Goal: Task Accomplishment & Management: Use online tool/utility

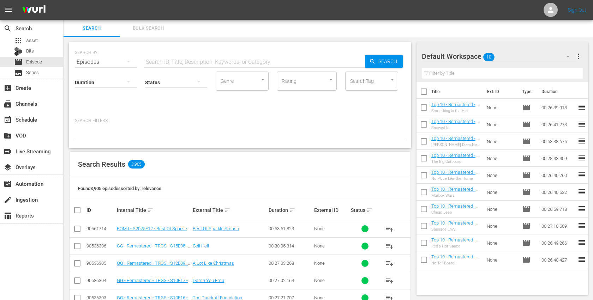
click at [385, 29] on div "Search Bulk Search" at bounding box center [328, 28] width 529 height 17
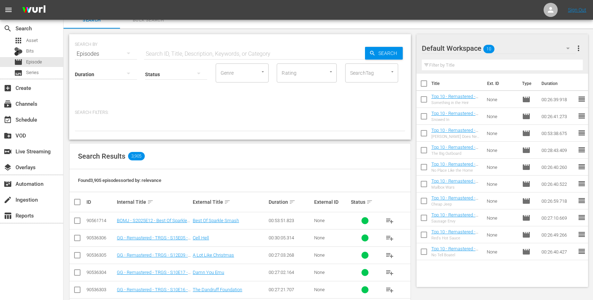
scroll to position [1, 0]
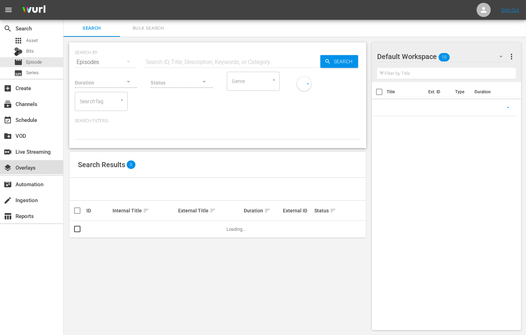
click at [36, 164] on div "layers Overlays" at bounding box center [20, 166] width 40 height 6
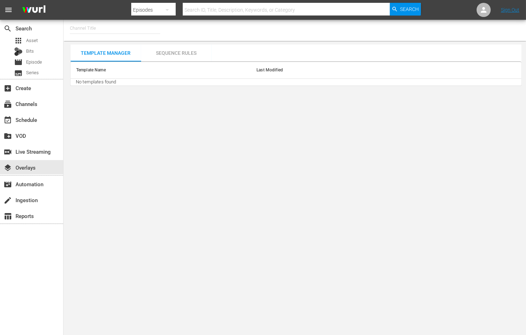
click at [183, 53] on div "Sequence Rules" at bounding box center [176, 52] width 71 height 17
click at [185, 56] on div "Sequence Rules" at bounding box center [176, 52] width 71 height 17
click at [177, 52] on div "Sequence Rules" at bounding box center [176, 52] width 71 height 17
click at [43, 106] on div "subscriptions Channels" at bounding box center [31, 103] width 63 height 14
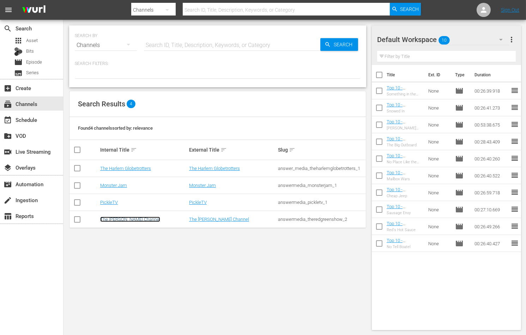
click at [123, 218] on link "The Red Green Channel" at bounding box center [130, 218] width 60 height 5
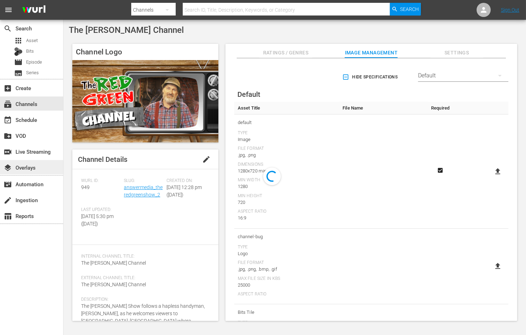
click at [36, 167] on div "layers Overlays" at bounding box center [20, 166] width 40 height 6
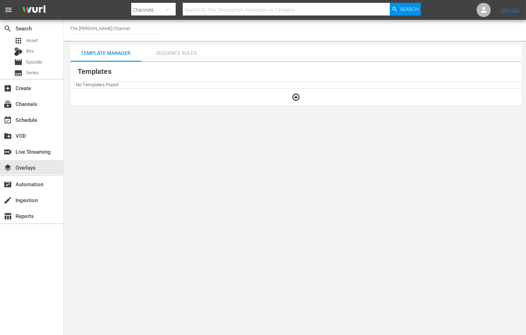
click at [193, 55] on div "Sequence Rules" at bounding box center [176, 52] width 71 height 17
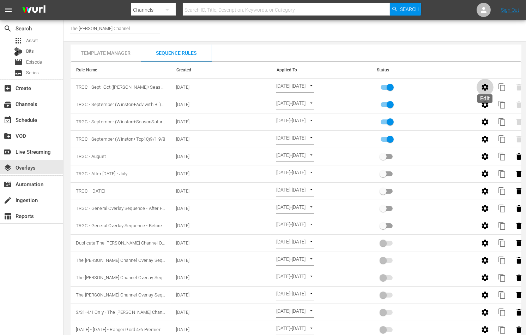
click at [486, 86] on icon "button" at bounding box center [485, 87] width 7 height 7
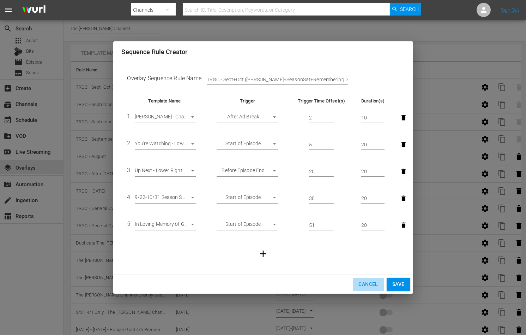
click at [366, 285] on span "Cancel" at bounding box center [367, 283] width 19 height 9
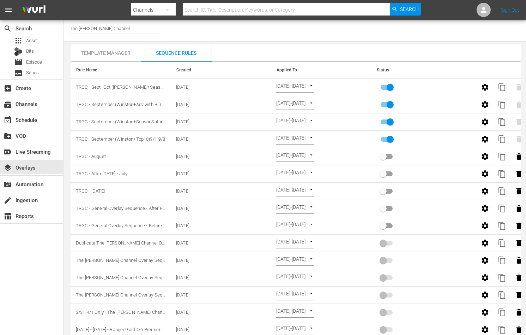
click at [428, 65] on th "Status" at bounding box center [421, 70] width 100 height 17
click at [321, 54] on div "Template Manager Sequence Rules Templates Template Name Last Modified In Loving…" at bounding box center [296, 218] width 451 height 348
click at [415, 54] on div "Template Manager Sequence Rules Templates Template Name Last Modified In Loving…" at bounding box center [296, 218] width 451 height 348
click at [482, 85] on icon "button" at bounding box center [485, 87] width 8 height 8
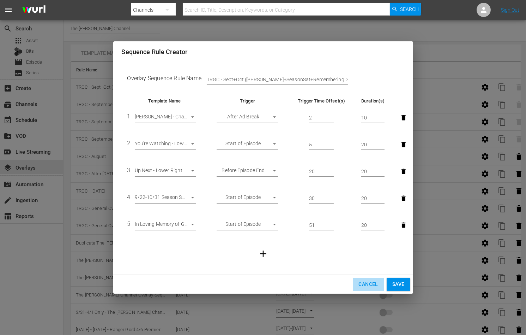
click at [362, 280] on span "Cancel" at bounding box center [367, 283] width 19 height 9
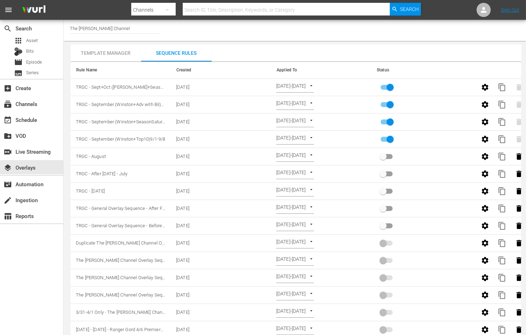
click at [118, 52] on div "Template Manager" at bounding box center [106, 52] width 71 height 17
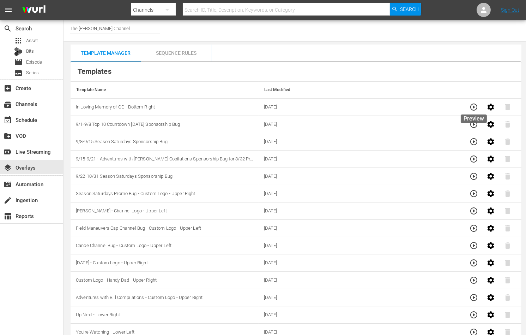
click at [470, 105] on icon "button" at bounding box center [474, 107] width 8 height 8
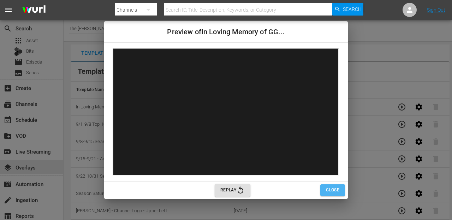
click at [332, 189] on span "Close" at bounding box center [332, 189] width 13 height 7
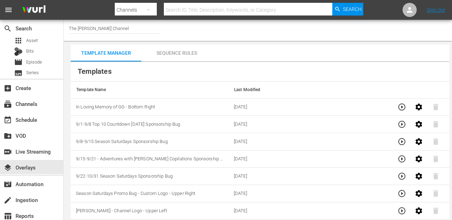
click at [194, 54] on div "Sequence Rules" at bounding box center [176, 52] width 71 height 17
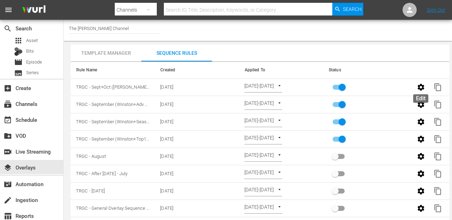
click at [416, 84] on icon "button" at bounding box center [420, 87] width 8 height 8
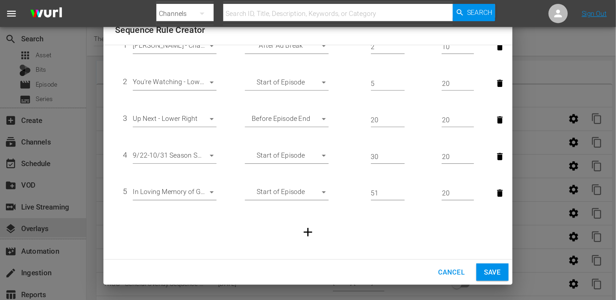
scroll to position [54, 0]
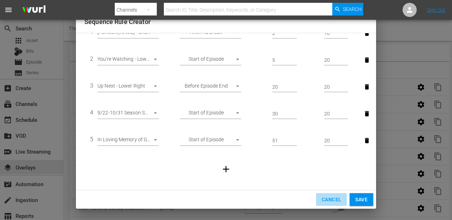
click at [333, 201] on span "Cancel" at bounding box center [330, 199] width 19 height 9
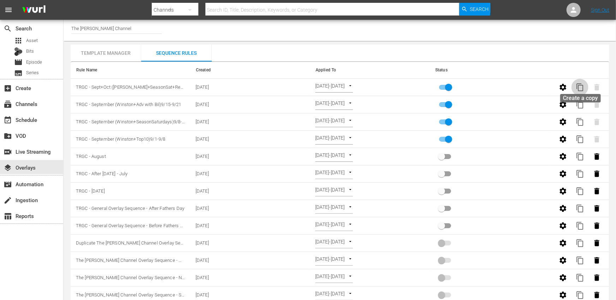
click at [526, 84] on span "content_copy" at bounding box center [580, 87] width 8 height 8
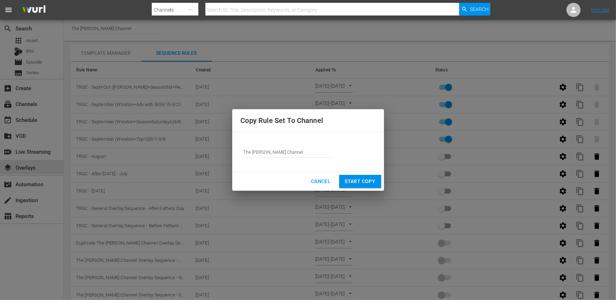
click at [291, 150] on input "The [PERSON_NAME] Channel" at bounding box center [288, 151] width 90 height 17
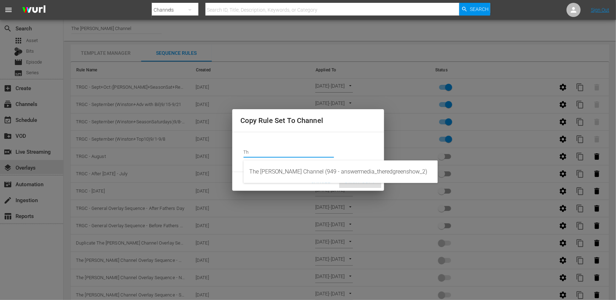
type input "T"
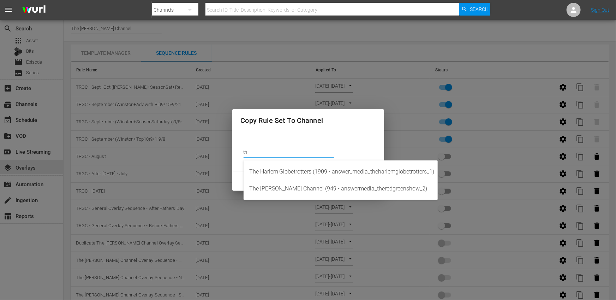
type input "t"
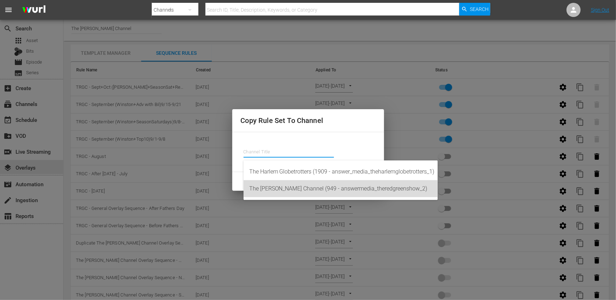
click at [294, 188] on div "The Red Green Channel (949 - answermedia_theredgreenshow_2)" at bounding box center [340, 188] width 183 height 17
type input "The Red Green Channel (949 - answermedia_theredgreenshow_2)"
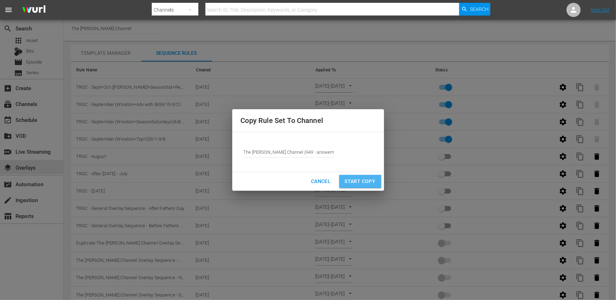
click at [364, 182] on span "Start Copy" at bounding box center [360, 181] width 31 height 9
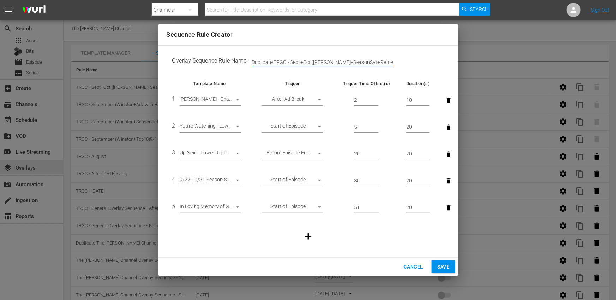
click at [275, 61] on input "Duplicate TRGC - Sept+Oct (Winston+SeasonSat+Remembering GG)9/22-10/31" at bounding box center [322, 62] width 141 height 11
drag, startPoint x: 362, startPoint y: 61, endPoint x: 252, endPoint y: 61, distance: 110.4
click at [250, 60] on div "Duplicate TRGC - Sept+Oct (Winston+SeasonSat+Remembering GG)9/22-10/31" at bounding box center [258, 62] width 25 height 11
drag, startPoint x: 291, startPoint y: 61, endPoint x: 329, endPoint y: 61, distance: 38.5
click at [329, 61] on input "Remembering GG)9/22-10/31" at bounding box center [322, 62] width 141 height 11
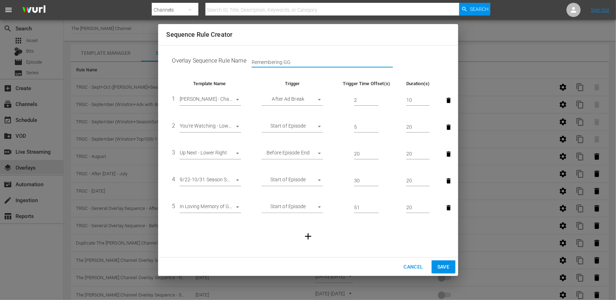
type input "Remembering GG"
click at [439, 229] on td at bounding box center [308, 236] width 283 height 30
click at [447, 181] on icon "button" at bounding box center [449, 180] width 4 height 5
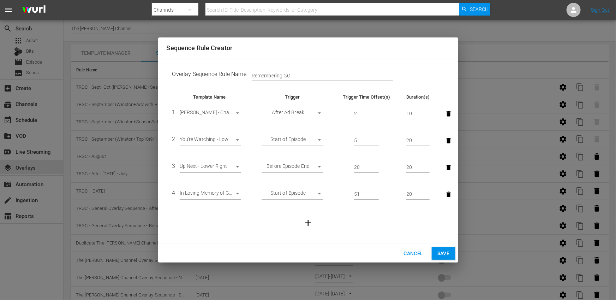
click at [447, 167] on icon "button" at bounding box center [449, 166] width 4 height 5
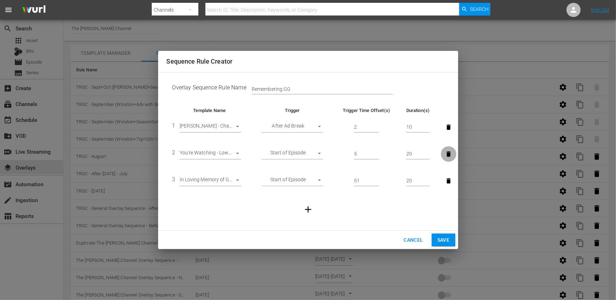
click at [448, 155] on icon "button" at bounding box center [449, 153] width 4 height 5
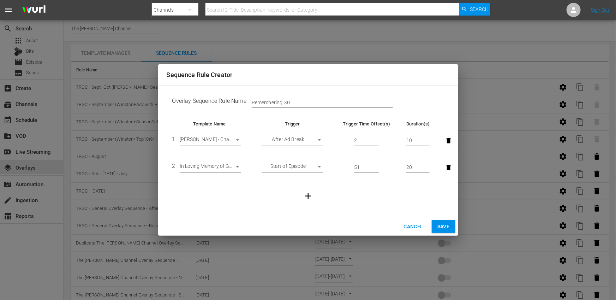
click at [447, 139] on icon "button" at bounding box center [448, 140] width 7 height 7
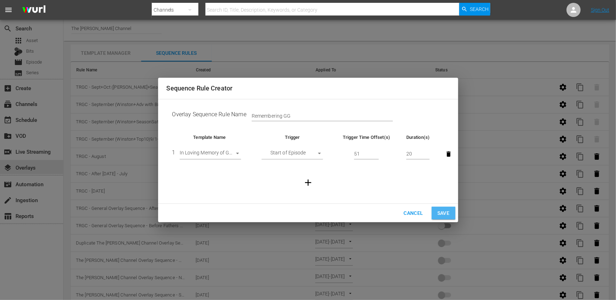
click at [442, 212] on span "Save" at bounding box center [443, 213] width 12 height 9
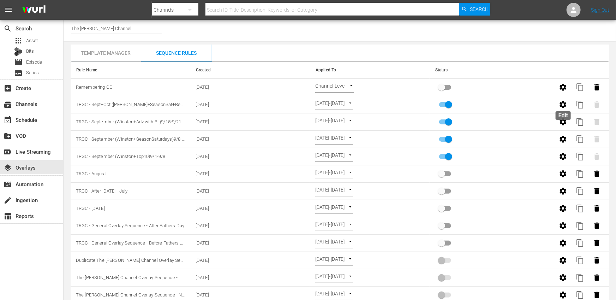
click at [526, 103] on icon "button" at bounding box center [563, 104] width 7 height 7
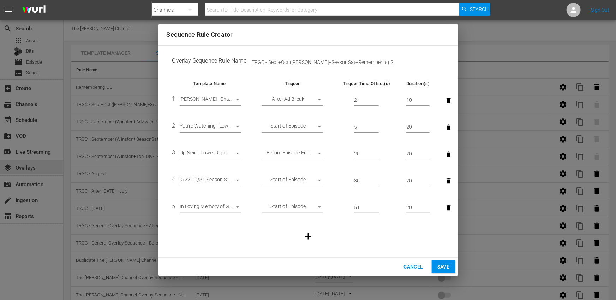
click at [446, 206] on icon "button" at bounding box center [448, 207] width 7 height 7
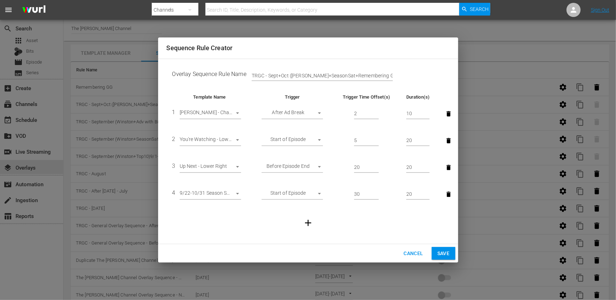
click at [443, 252] on span "Save" at bounding box center [443, 253] width 12 height 9
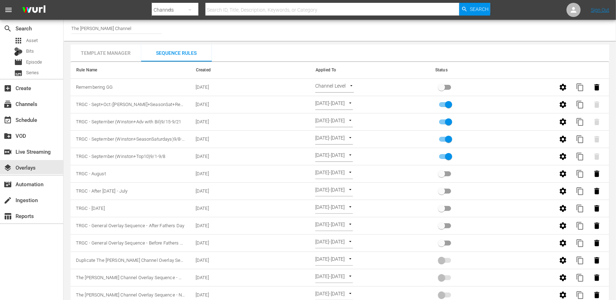
click at [343, 85] on body "menu Search By Channels Search ID, Title, Description, Keywords, or Category Se…" at bounding box center [308, 150] width 616 height 300
click at [338, 112] on li "Episode Level" at bounding box center [336, 110] width 42 height 12
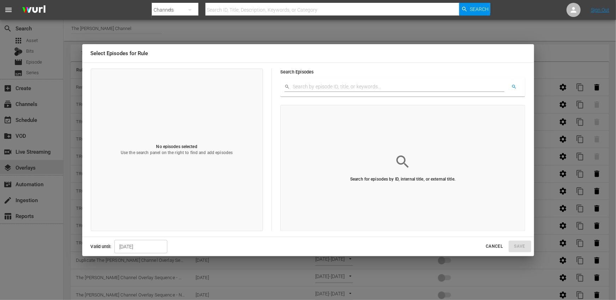
click at [344, 85] on input "text" at bounding box center [399, 87] width 212 height 11
type input "G"
type input "GG"
click at [452, 146] on div "Search for episodes by ID, internal title, or external title." at bounding box center [402, 168] width 245 height 126
click at [514, 85] on icon "button" at bounding box center [514, 87] width 4 height 4
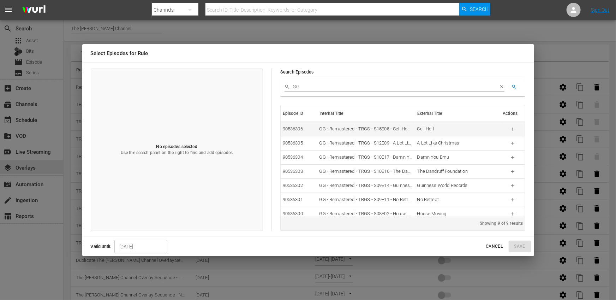
click at [511, 129] on icon "button" at bounding box center [512, 128] width 5 height 5
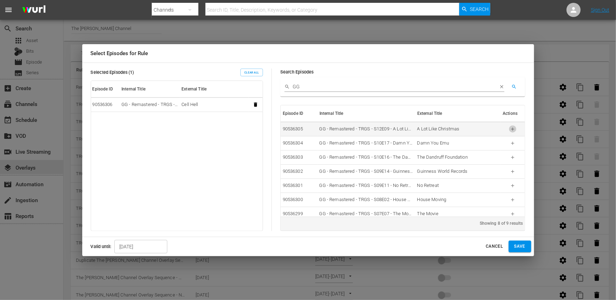
click at [513, 131] on icon "button" at bounding box center [512, 128] width 5 height 5
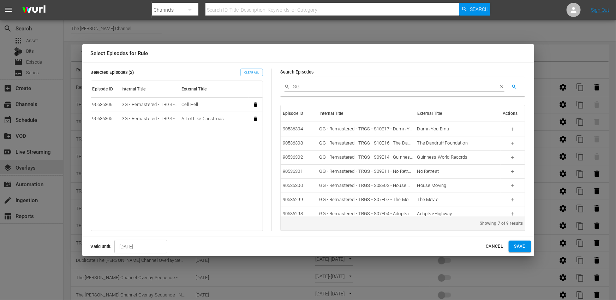
click at [513, 131] on icon "button" at bounding box center [512, 128] width 5 height 5
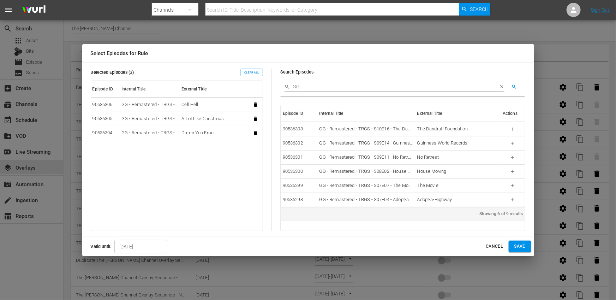
click at [513, 131] on icon "button" at bounding box center [512, 128] width 5 height 5
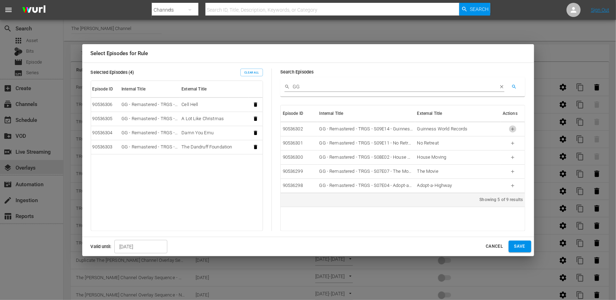
click at [513, 131] on icon "button" at bounding box center [512, 128] width 5 height 5
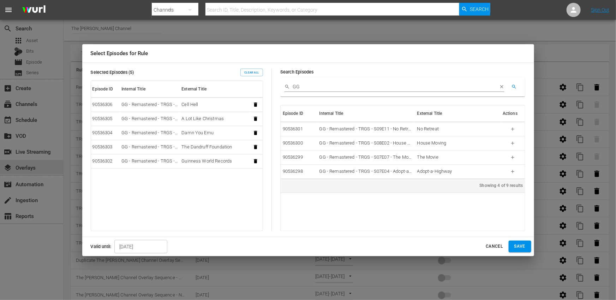
click at [513, 131] on icon "button" at bounding box center [512, 128] width 5 height 5
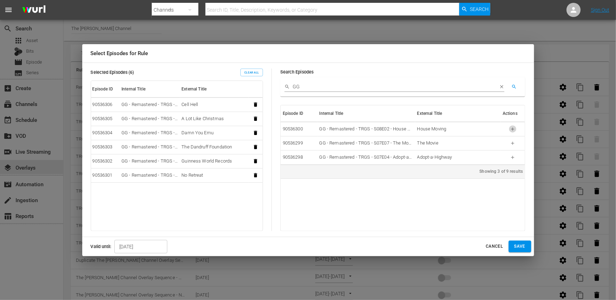
click at [513, 131] on icon "button" at bounding box center [512, 128] width 5 height 5
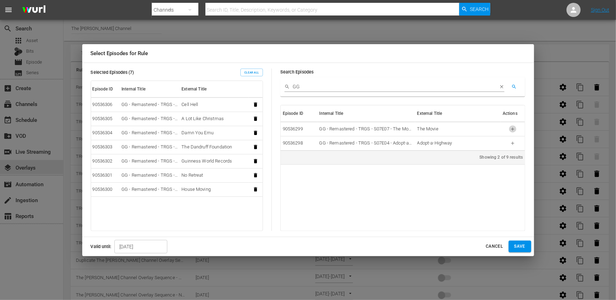
click at [513, 131] on icon "button" at bounding box center [512, 128] width 5 height 5
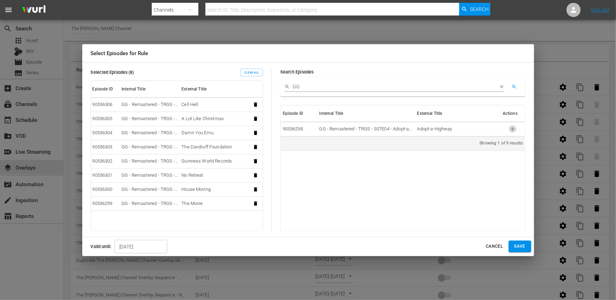
click at [513, 131] on icon "button" at bounding box center [512, 128] width 5 height 5
drag, startPoint x: 524, startPoint y: 245, endPoint x: 524, endPoint y: 235, distance: 9.9
click at [524, 235] on div "Select Episodes for Rule Selected Episodes ( 9 ) Clear All Episode ID Internal …" at bounding box center [308, 150] width 452 height 212
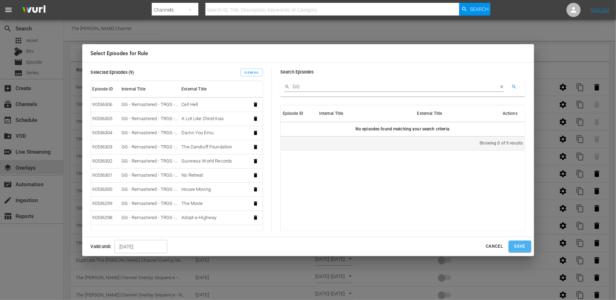
click at [515, 245] on span "Save" at bounding box center [519, 245] width 11 height 7
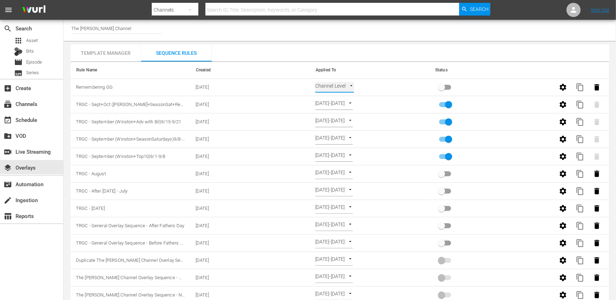
type input "EPISODE_LEVEL"
click at [372, 87] on body "menu Search By Channels Search ID, Title, Description, Keywords, or Category Se…" at bounding box center [308, 150] width 616 height 300
click at [413, 87] on div at bounding box center [308, 150] width 616 height 300
click at [408, 87] on span "View/Edit" at bounding box center [407, 87] width 22 height 7
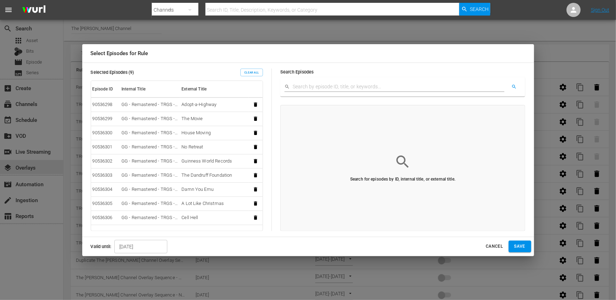
click at [131, 248] on input "12/23/2025" at bounding box center [140, 246] width 53 height 13
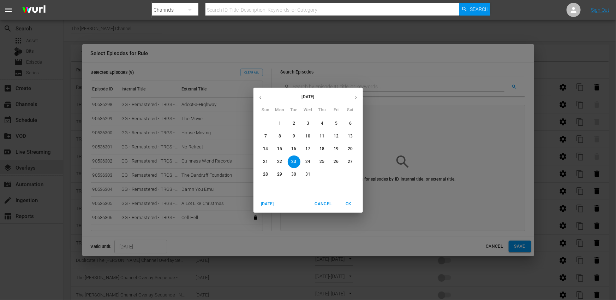
click at [322, 202] on span "Cancel" at bounding box center [322, 203] width 17 height 7
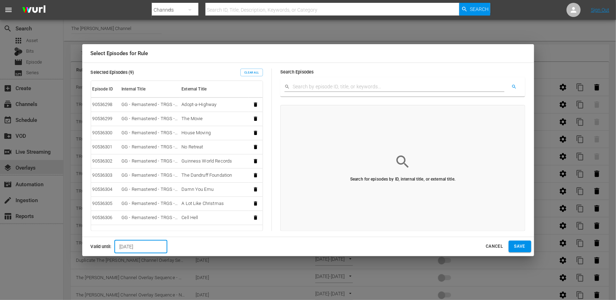
click at [523, 246] on span "Save" at bounding box center [519, 245] width 11 height 7
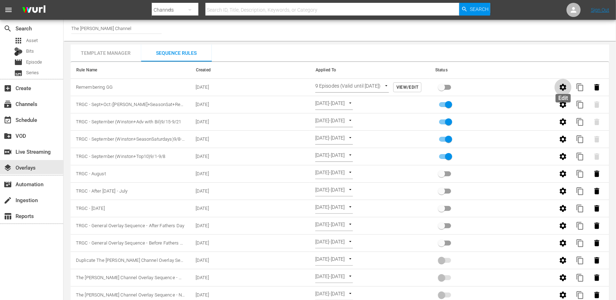
click at [526, 85] on icon "button" at bounding box center [563, 87] width 7 height 7
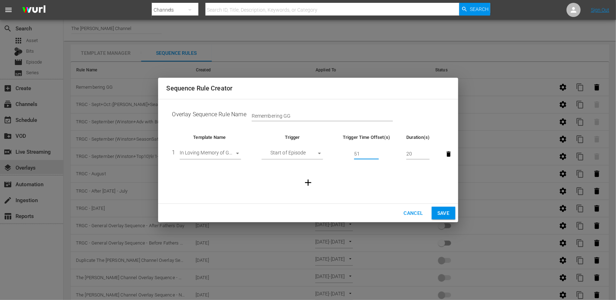
drag, startPoint x: 361, startPoint y: 152, endPoint x: 350, endPoint y: 153, distance: 10.6
click at [350, 153] on td "51" at bounding box center [366, 153] width 68 height 27
click at [306, 115] on input "Remembering GG" at bounding box center [322, 115] width 141 height 11
type input "Remembering GG - anytime the GG episodes play"
drag, startPoint x: 363, startPoint y: 154, endPoint x: 345, endPoint y: 154, distance: 17.6
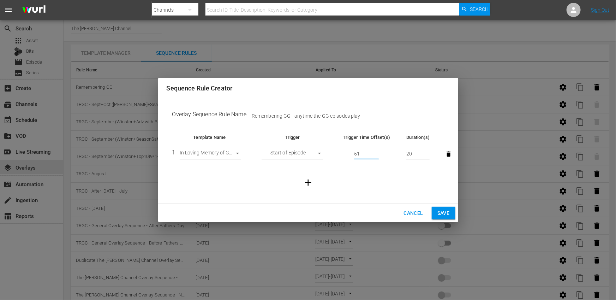
click at [345, 154] on td "51" at bounding box center [366, 153] width 68 height 27
type input "2"
click at [406, 152] on input "20" at bounding box center [418, 154] width 24 height 11
type input "30"
click at [389, 179] on td at bounding box center [308, 182] width 283 height 30
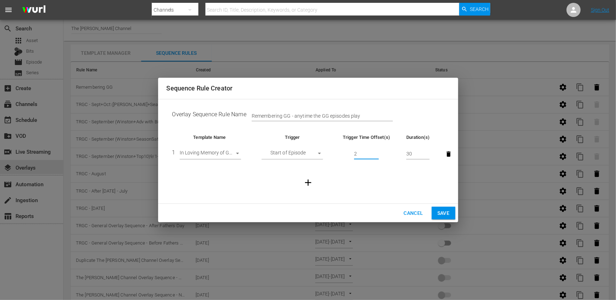
drag, startPoint x: 364, startPoint y: 154, endPoint x: 354, endPoint y: 154, distance: 9.9
click at [354, 154] on input "2" at bounding box center [366, 154] width 25 height 11
type input "10"
click at [357, 173] on td at bounding box center [308, 182] width 283 height 30
click at [444, 212] on span "Save" at bounding box center [443, 213] width 12 height 9
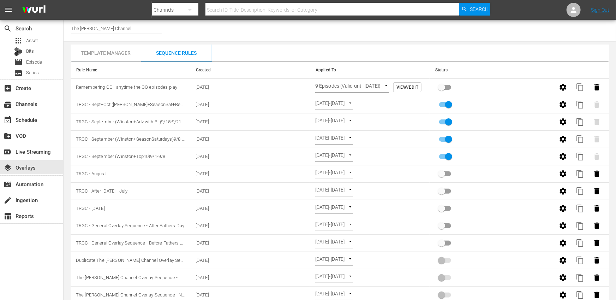
click at [447, 85] on input "primary checkbox" at bounding box center [441, 88] width 40 height 13
checkbox input "true"
click at [412, 88] on span "View/Edit" at bounding box center [407, 87] width 22 height 7
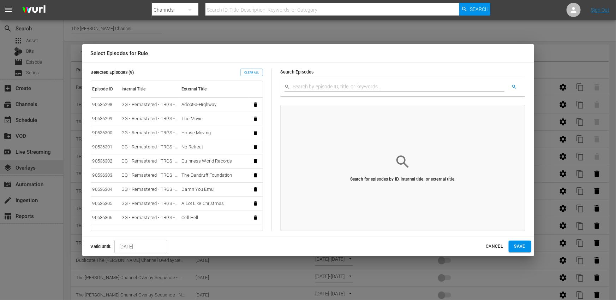
click at [526, 246] on div "Select Episodes for Rule Selected Episodes ( 9 ) Clear All Episode ID Internal …" at bounding box center [308, 150] width 616 height 300
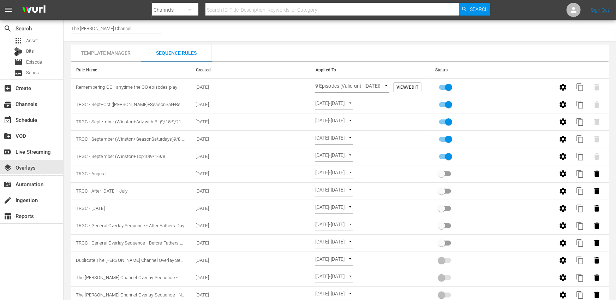
click at [383, 56] on div "Template Manager Sequence Rules Templates Template Name Last Modified In Loving…" at bounding box center [340, 226] width 538 height 365
click at [310, 46] on div "Template Manager Sequence Rules Templates Template Name Last Modified In Loving…" at bounding box center [340, 226] width 538 height 365
click at [279, 41] on div "Channel Title The Red Green Channel Template Manager Sequence Rules Templates T…" at bounding box center [340, 215] width 552 height 390
click at [47, 63] on div "movie Episode" at bounding box center [31, 62] width 63 height 10
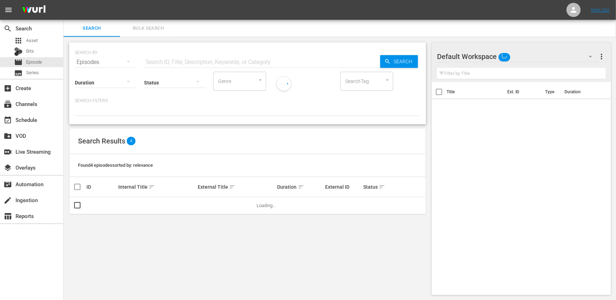
click at [228, 59] on input "text" at bounding box center [262, 62] width 236 height 17
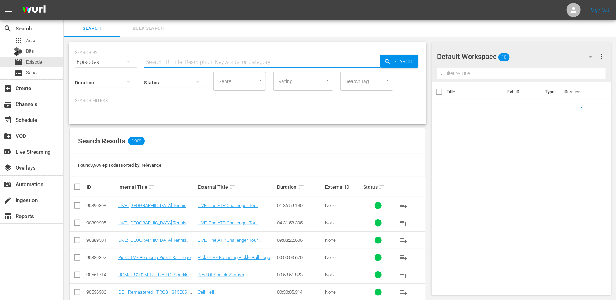
click at [233, 60] on input "text" at bounding box center [262, 62] width 236 height 17
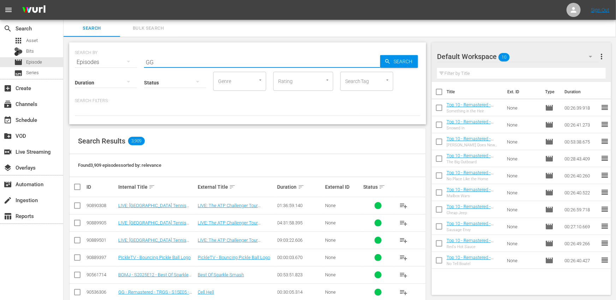
type input "GG"
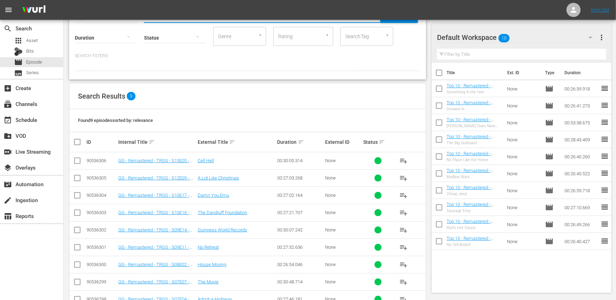
scroll to position [65, 0]
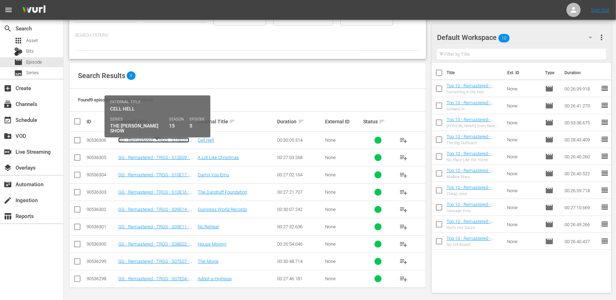
click at [158, 138] on link "GG - Remastered - TRGS - S15E05 - Cell Hell" at bounding box center [153, 142] width 71 height 11
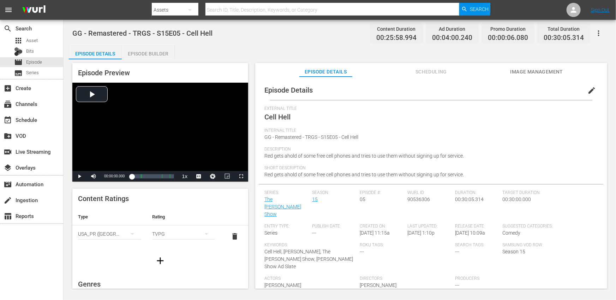
click at [259, 49] on div "Episode Details Episode Builder Episode Preview Video Player is loading. Play V…" at bounding box center [340, 169] width 542 height 249
click at [319, 33] on div "GG - Remastered - TRGS - S15E05 - Cell Hell Content Duration 00:25:58.994 Ad Du…" at bounding box center [339, 33] width 535 height 16
click at [212, 45] on div "Episode Details Episode Builder Episode Preview Video Player is loading. Play V…" at bounding box center [340, 169] width 542 height 249
click at [164, 52] on div "Episode Builder" at bounding box center [148, 53] width 53 height 17
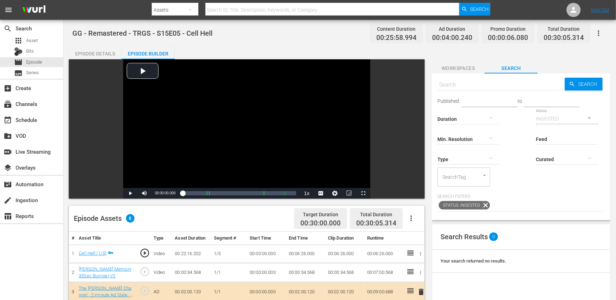
click at [109, 53] on div "Episode Details" at bounding box center [95, 53] width 53 height 17
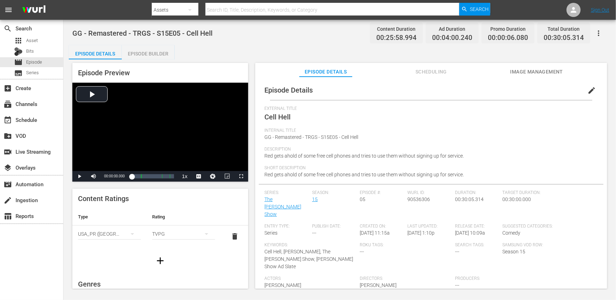
click at [288, 44] on div "GG - Remastered - TRGS - S15E05 - Cell Hell Content Duration 00:25:58.994 Ad Du…" at bounding box center [340, 155] width 552 height 270
drag, startPoint x: 287, startPoint y: 44, endPoint x: 277, endPoint y: 55, distance: 15.5
click at [287, 44] on div "GG - Remastered - TRGS - S15E05 - Cell Hell Content Duration 00:25:58.994 Ad Du…" at bounding box center [340, 155] width 552 height 270
drag, startPoint x: 242, startPoint y: 22, endPoint x: 241, endPoint y: 26, distance: 3.9
click at [242, 22] on div "GG - Remastered - TRGS - S15E05 - Cell Hell Content Duration 00:25:58.994 Ad Du…" at bounding box center [340, 155] width 552 height 270
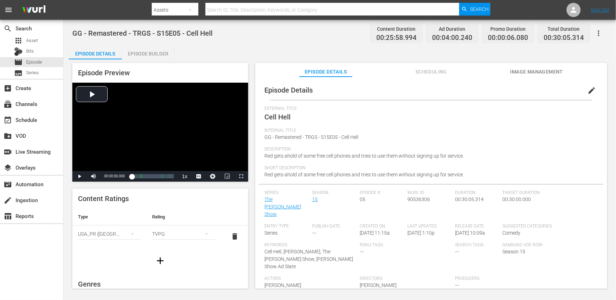
click at [252, 39] on div "GG - Remastered - TRGS - S15E05 - Cell Hell Content Duration 00:25:58.994 Ad Du…" at bounding box center [339, 33] width 535 height 16
click at [300, 37] on div "GG - Remastered - TRGS - S15E05 - Cell Hell Content Duration 00:25:58.994 Ad Du…" at bounding box center [339, 33] width 535 height 16
click at [278, 47] on div "Episode Details Episode Builder Episode Preview Video Player is loading. Play V…" at bounding box center [340, 169] width 542 height 249
click at [313, 62] on div "Episode Preview Video Player is loading. Play Video Play Mute Current Time 00:0…" at bounding box center [340, 176] width 542 height 235
click at [307, 51] on div "Episode Details Episode Builder Episode Preview Video Player is loading. Play V…" at bounding box center [340, 169] width 542 height 249
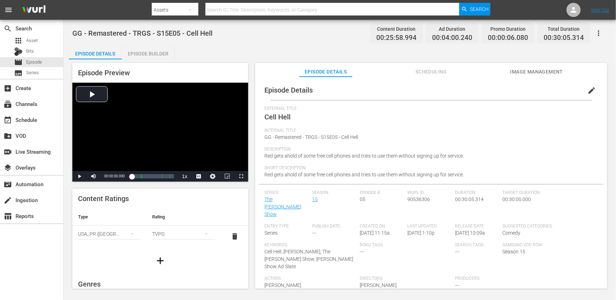
click at [298, 58] on div "Episode Details Episode Builder Episode Preview Video Player is loading. Play V…" at bounding box center [340, 169] width 542 height 249
click at [42, 163] on div "layers Overlays" at bounding box center [31, 167] width 63 height 14
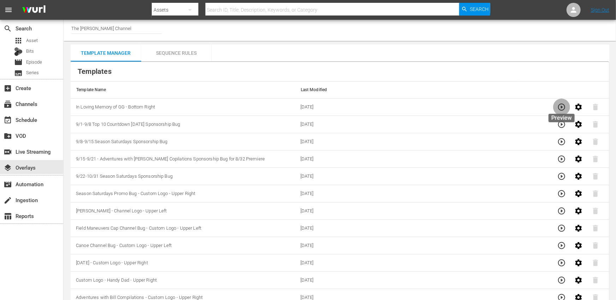
click at [526, 108] on icon "button" at bounding box center [561, 107] width 8 height 8
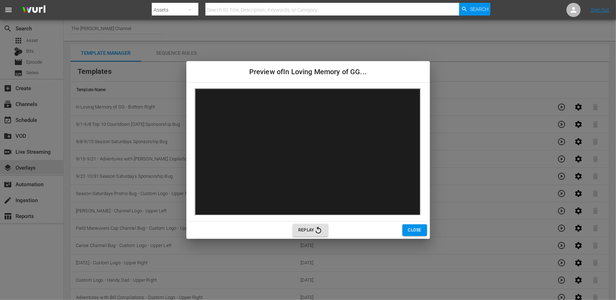
click at [414, 231] on span "Close" at bounding box center [414, 229] width 13 height 7
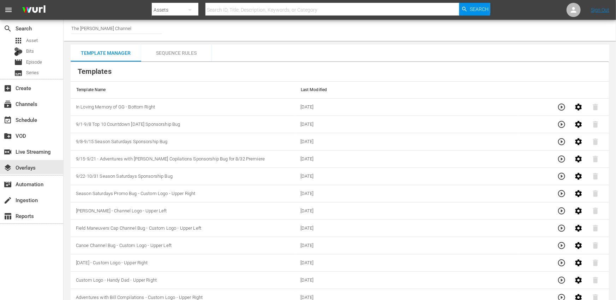
click at [186, 52] on div "Sequence Rules" at bounding box center [176, 52] width 71 height 17
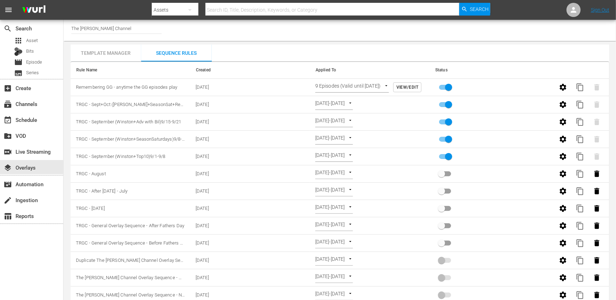
click at [377, 85] on body "menu Search By Assets Search ID, Title, Description, Keywords, or Category Sear…" at bounding box center [308, 150] width 616 height 300
click at [408, 83] on div at bounding box center [308, 150] width 616 height 300
click at [408, 86] on span "View/Edit" at bounding box center [407, 87] width 22 height 7
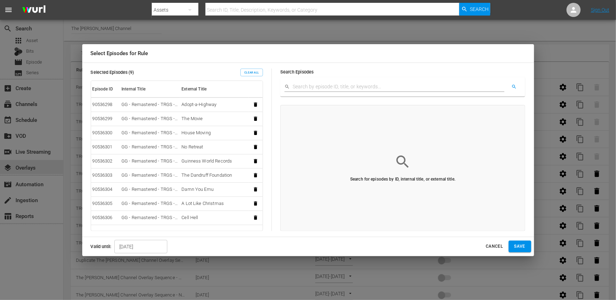
click at [146, 247] on input "12/23/2025" at bounding box center [140, 246] width 53 height 13
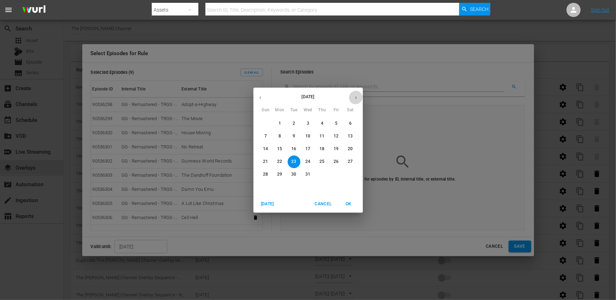
click at [356, 96] on icon "button" at bounding box center [355, 97] width 5 height 5
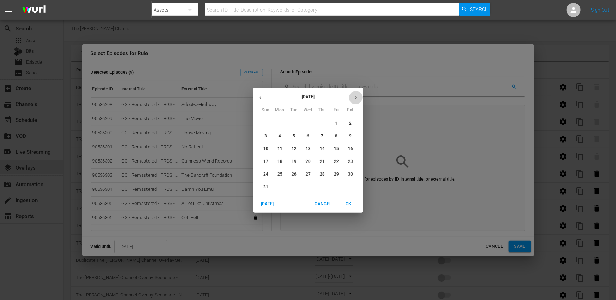
click at [356, 96] on icon "button" at bounding box center [355, 97] width 5 height 5
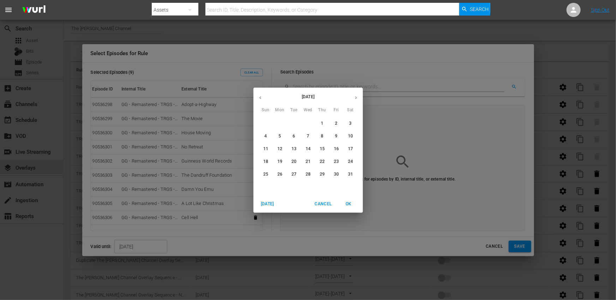
click at [356, 96] on icon "button" at bounding box center [355, 97] width 5 height 5
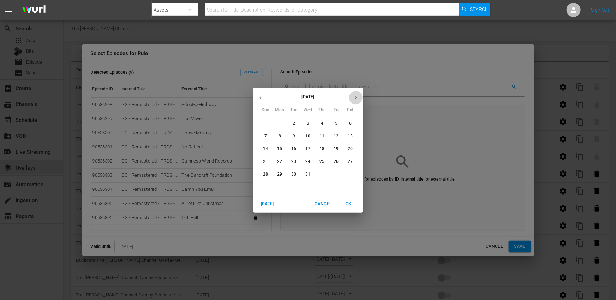
click at [356, 96] on icon "button" at bounding box center [355, 97] width 5 height 5
click at [262, 98] on icon "button" at bounding box center [260, 97] width 5 height 5
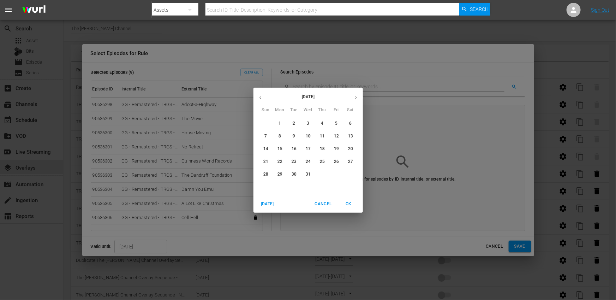
click at [262, 98] on icon "button" at bounding box center [260, 97] width 5 height 5
click at [352, 97] on button "button" at bounding box center [356, 98] width 14 height 14
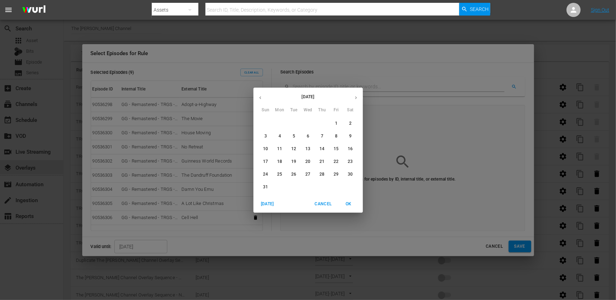
click at [332, 122] on span "1" at bounding box center [336, 123] width 13 height 6
type input "01/01/2027"
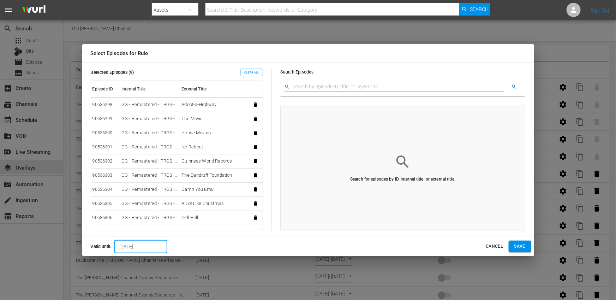
drag, startPoint x: 158, startPoint y: 247, endPoint x: 83, endPoint y: 239, distance: 75.6
click at [83, 239] on div "Valid until: 01/01/2027 ​ Cancel Save" at bounding box center [308, 246] width 452 height 19
click at [514, 241] on button "Save" at bounding box center [519, 246] width 23 height 12
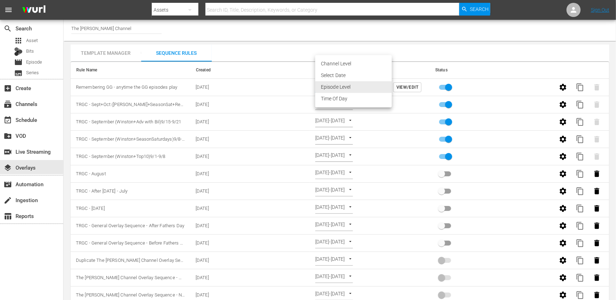
click at [371, 88] on body "menu Search By Assets Search ID, Title, Description, Keywords, or Category Sear…" at bounding box center [308, 150] width 616 height 300
click at [330, 31] on div at bounding box center [308, 150] width 616 height 300
click at [526, 89] on button "button" at bounding box center [562, 87] width 17 height 17
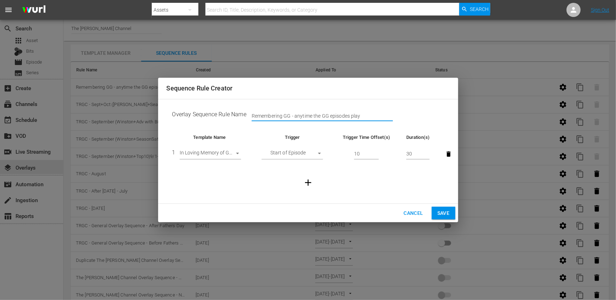
click at [366, 117] on input "Remembering GG - anytime the GG episodes play" at bounding box center [322, 115] width 141 height 11
type input "Remembering GG - anytime the GG episodes play - bottom Right"
click at [439, 213] on span "Save" at bounding box center [443, 213] width 12 height 9
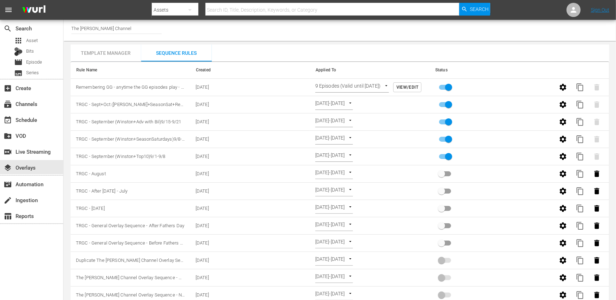
click at [364, 47] on div "Template Manager Sequence Rules Templates Template Name Last Modified In Loving…" at bounding box center [340, 226] width 538 height 365
click at [230, 55] on div "Template Manager Sequence Rules Templates Template Name Last Modified In Loving…" at bounding box center [340, 226] width 538 height 365
click at [270, 46] on div "Template Manager Sequence Rules Templates Template Name Last Modified In Loving…" at bounding box center [340, 226] width 538 height 365
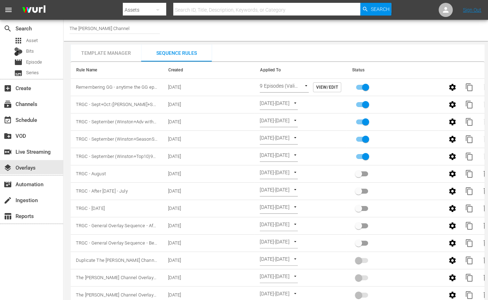
click at [257, 50] on div "Template Manager Sequence Rules Templates Template Name Last Modified In Loving…" at bounding box center [278, 226] width 414 height 365
click at [388, 35] on div "Channel Title The Red Green Channel" at bounding box center [276, 30] width 424 height 21
click at [302, 48] on div "Template Manager Sequence Rules Templates Template Name Last Modified In Loving…" at bounding box center [278, 226] width 414 height 365
click at [303, 46] on div "Template Manager Sequence Rules Templates Template Name Last Modified In Loving…" at bounding box center [278, 226] width 414 height 365
click at [275, 52] on div "Template Manager Sequence Rules Templates Template Name Last Modified In Loving…" at bounding box center [278, 226] width 414 height 365
